Goal: Navigation & Orientation: Find specific page/section

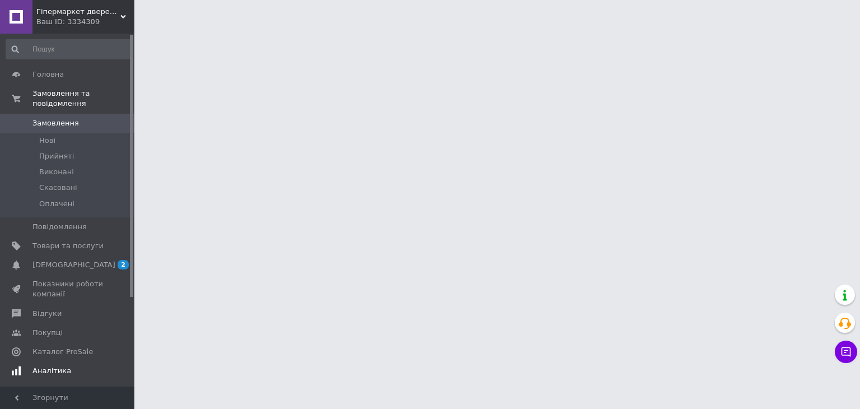
click at [66, 260] on span "[DEMOGRAPHIC_DATA]" at bounding box center [73, 265] width 83 height 10
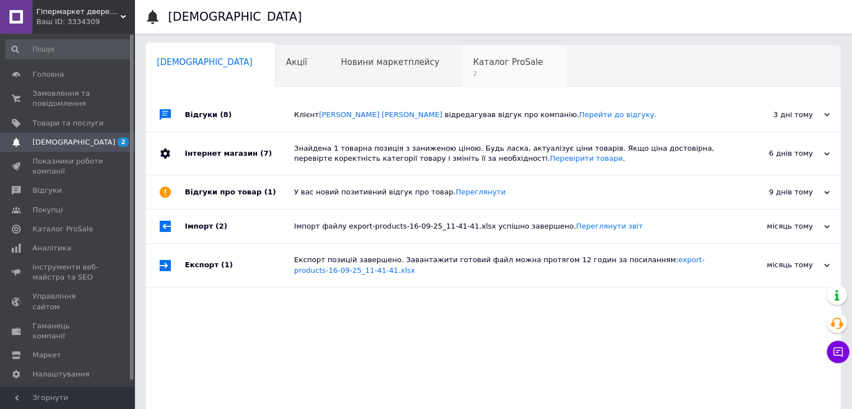
click at [473, 61] on span "Каталог ProSale" at bounding box center [508, 62] width 70 height 10
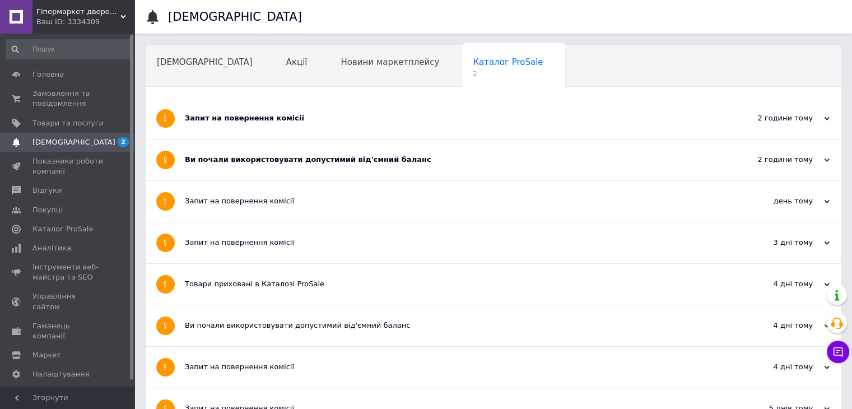
click at [242, 115] on div "Запит на повернення комісії" at bounding box center [451, 118] width 533 height 10
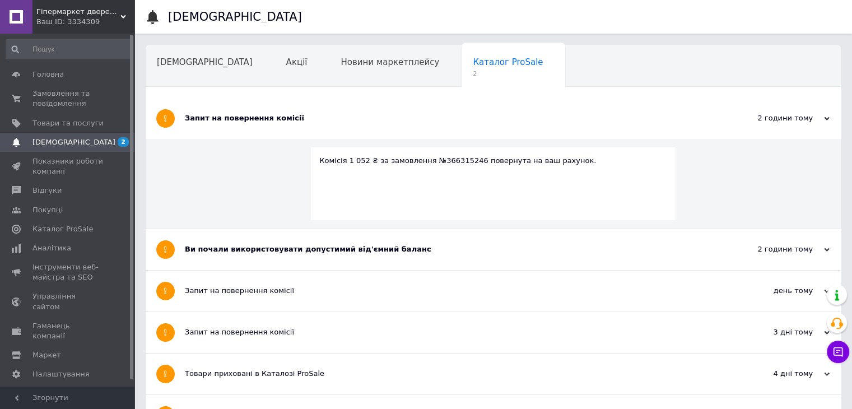
click at [273, 250] on div "Ви почали використовувати допустимий від'ємний баланс" at bounding box center [451, 249] width 533 height 10
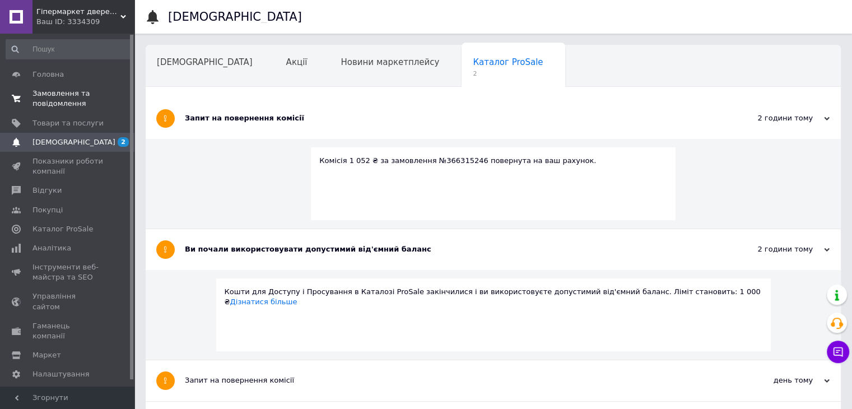
click at [69, 94] on span "Замовлення та повідомлення" at bounding box center [67, 98] width 71 height 20
